Goal: Transaction & Acquisition: Download file/media

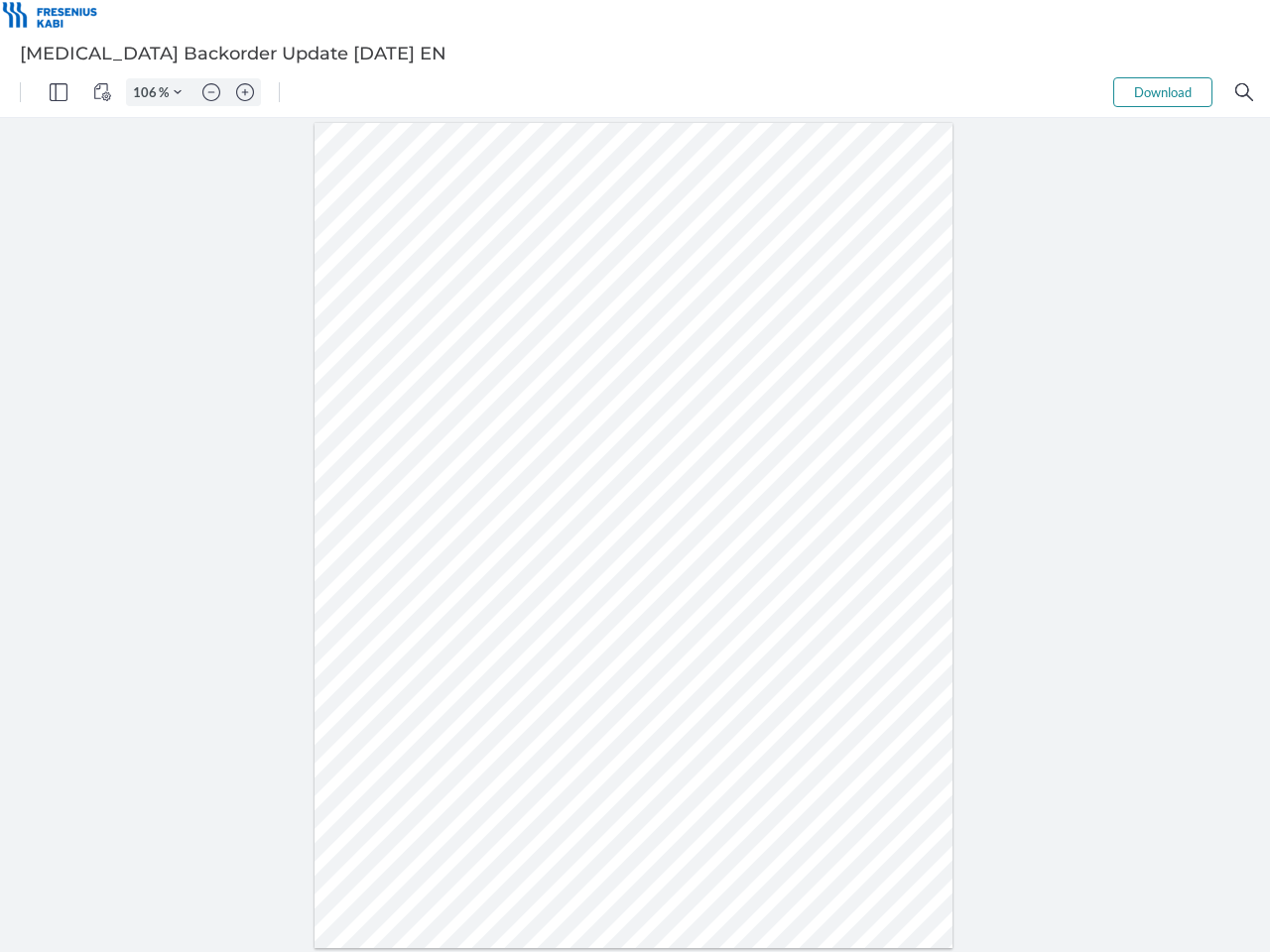
click at [59, 92] on img "Panel" at bounding box center [59, 92] width 18 height 18
click at [102, 92] on img "View Controls" at bounding box center [102, 92] width 18 height 18
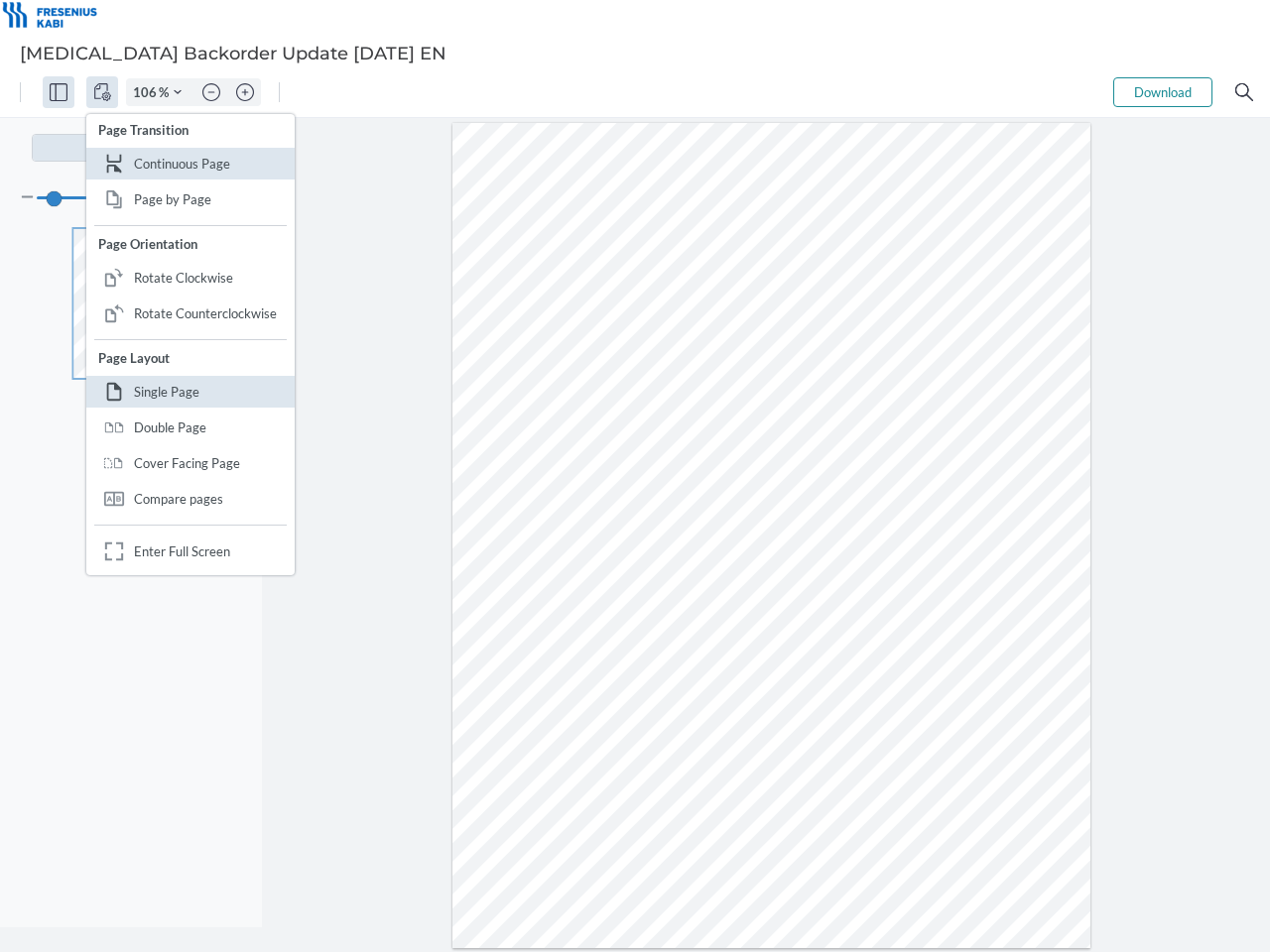
click at [148, 92] on input "106" at bounding box center [143, 92] width 32 height 18
click at [178, 92] on img "Zoom Controls" at bounding box center [178, 92] width 8 height 8
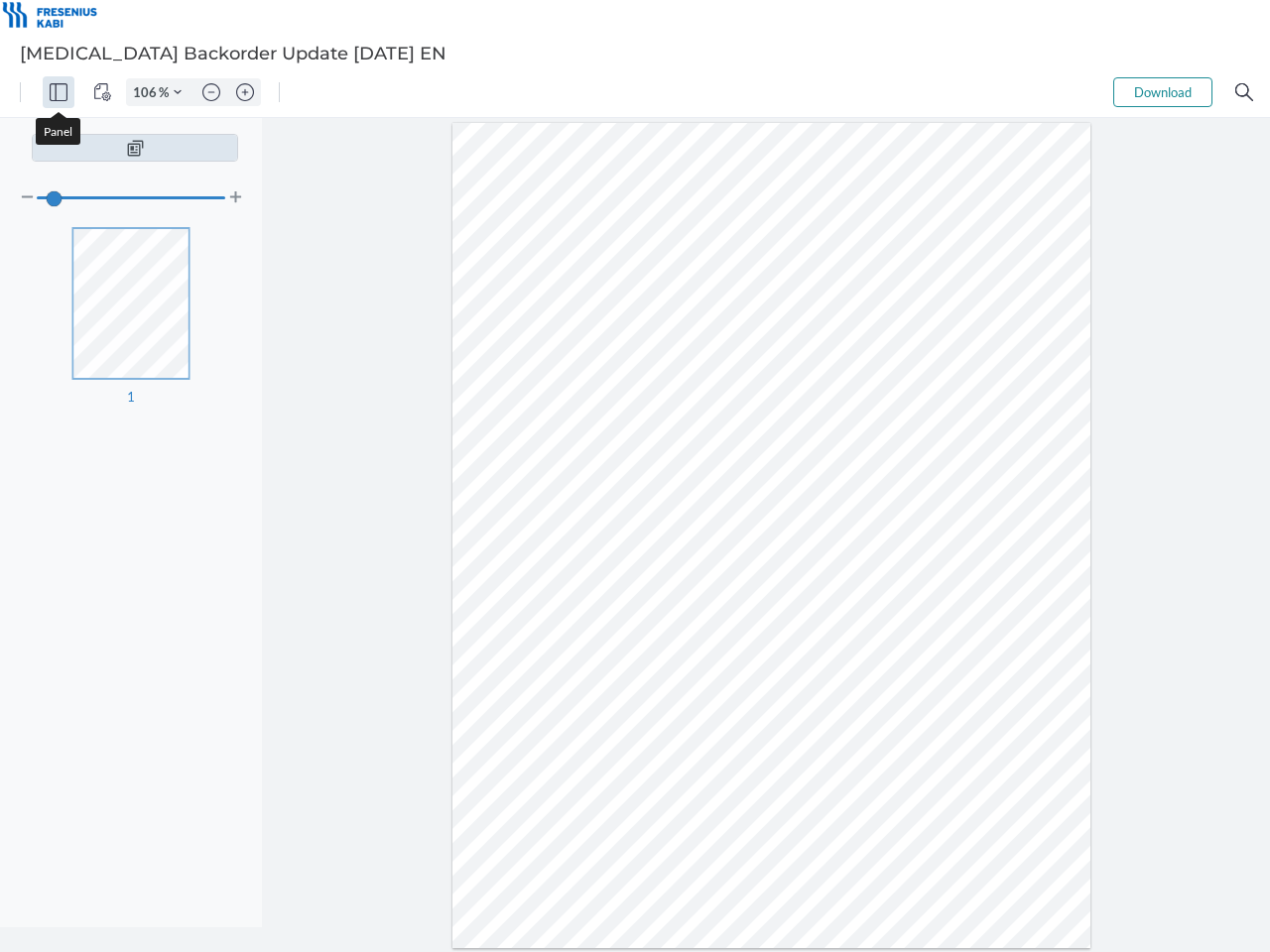
click at [212, 92] on img "Zoom out" at bounding box center [212, 92] width 18 height 18
click at [245, 92] on img "Zoom in" at bounding box center [245, 92] width 18 height 18
type input "106"
click at [1162, 92] on button "Download" at bounding box center [1162, 92] width 99 height 30
click at [1244, 92] on img "Search" at bounding box center [1244, 92] width 18 height 18
